Goal: Task Accomplishment & Management: Use online tool/utility

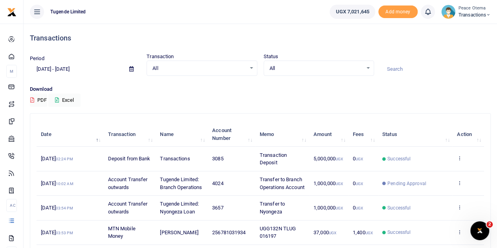
click at [488, 13] on icon at bounding box center [488, 14] width 5 height 5
click at [457, 30] on link "Switch accounts" at bounding box center [460, 28] width 62 height 11
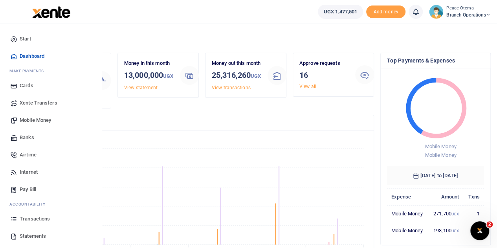
click at [32, 220] on span "Transactions" at bounding box center [35, 219] width 30 height 8
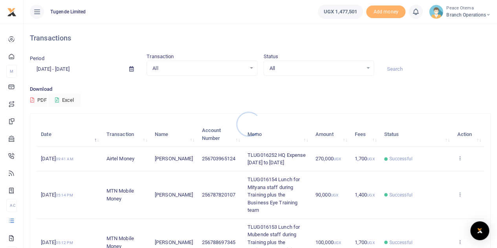
click at [42, 68] on div at bounding box center [248, 124] width 497 height 248
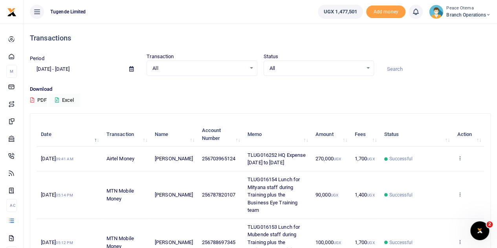
click at [42, 68] on input "[DATE] - [DATE]" at bounding box center [76, 68] width 93 height 13
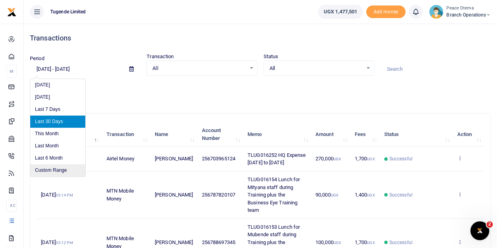
click at [44, 173] on li "Custom Range" at bounding box center [57, 170] width 55 height 12
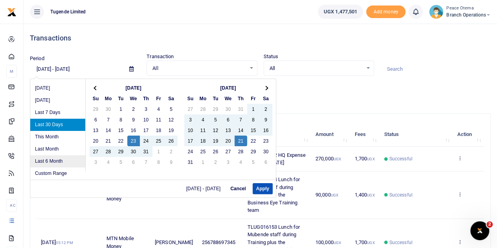
click at [47, 160] on li "Last 6 Month" at bounding box center [57, 161] width 55 height 12
type input "[DATE] - [DATE]"
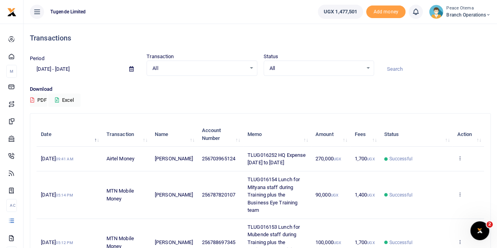
click at [393, 69] on input at bounding box center [435, 68] width 110 height 13
paste input "779827839"
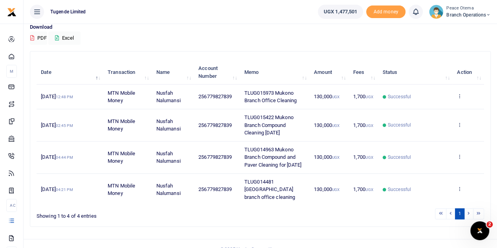
scroll to position [62, 0]
type input "779827839"
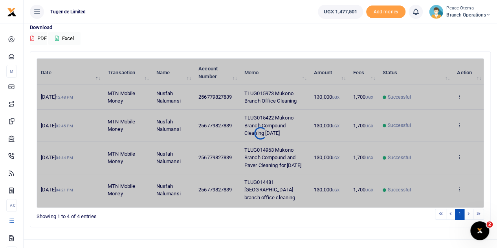
click at [457, 191] on div "Date Transaction Name Account Number Memo Amount Fees Status Action [DATE] 12:4…" at bounding box center [260, 133] width 447 height 150
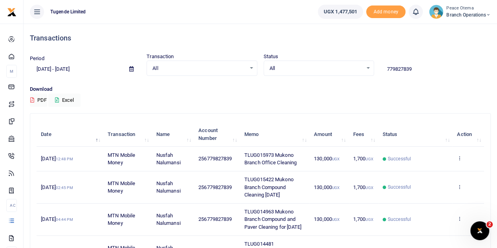
scroll to position [72, 0]
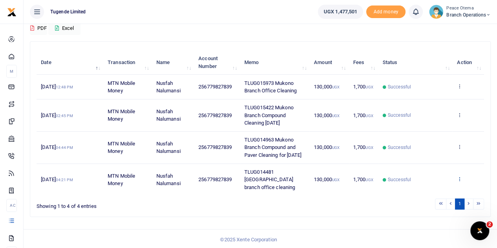
click at [458, 180] on icon at bounding box center [459, 178] width 5 height 5
click at [424, 153] on link "View details" at bounding box center [431, 152] width 62 height 11
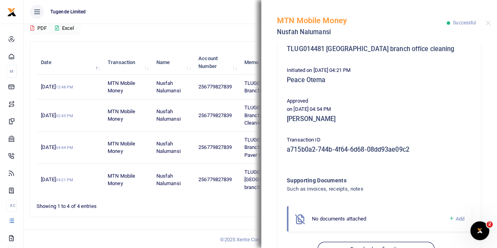
scroll to position [169, 0]
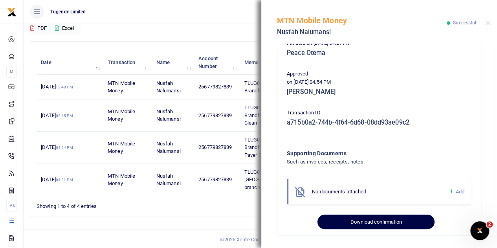
click at [360, 223] on button "Download confirmation" at bounding box center [375, 221] width 117 height 15
click at [351, 221] on button "Download confirmation" at bounding box center [375, 221] width 117 height 15
